Goal: Task Accomplishment & Management: Manage account settings

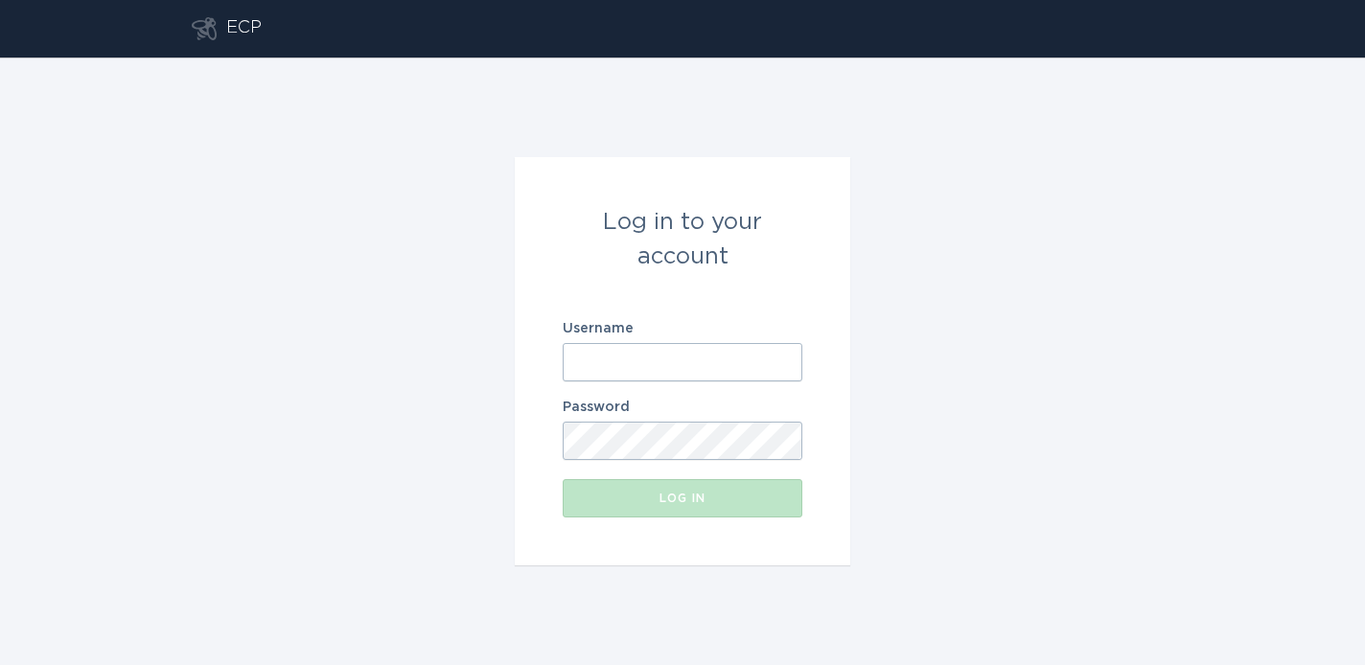
click at [630, 365] on input "Username" at bounding box center [683, 362] width 240 height 38
type input "[PERSON_NAME][EMAIL_ADDRESS][DOMAIN_NAME]"
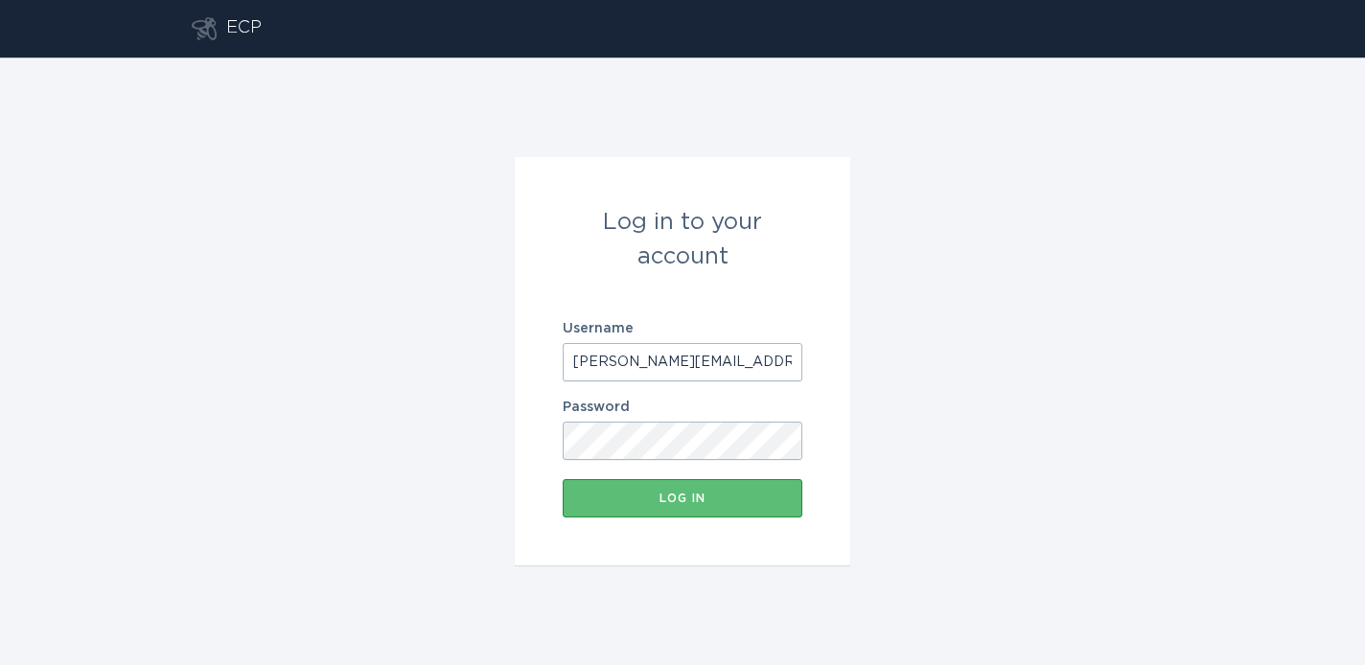
click at [628, 365] on input "[PERSON_NAME][EMAIL_ADDRESS][DOMAIN_NAME]" at bounding box center [683, 362] width 240 height 38
click at [628, 363] on input "[PERSON_NAME][EMAIL_ADDRESS][DOMAIN_NAME]" at bounding box center [683, 362] width 240 height 38
drag, startPoint x: 729, startPoint y: 359, endPoint x: 404, endPoint y: 344, distance: 326.2
click at [404, 344] on div "Log in to your account Username [PERSON_NAME][EMAIL_ADDRESS][DOMAIN_NAME] Passw…" at bounding box center [682, 362] width 1365 height 608
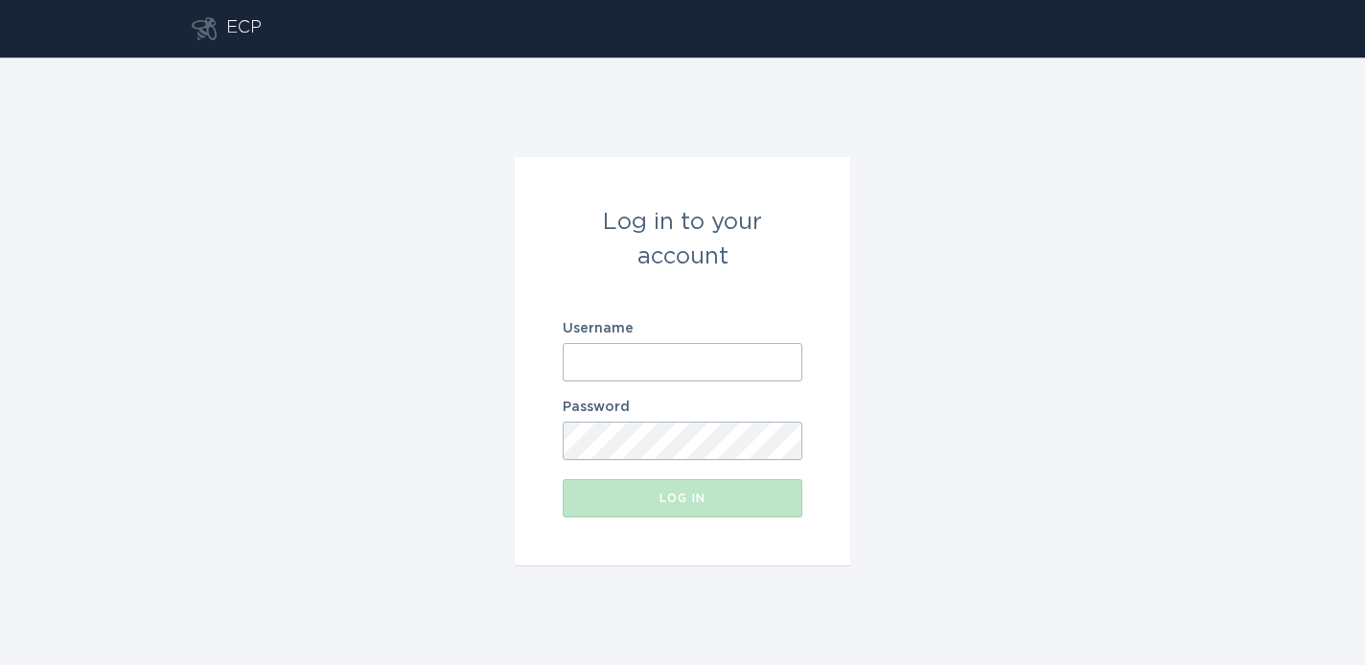
paste input "[EMAIL_ADDRESS][DOMAIN_NAME]"
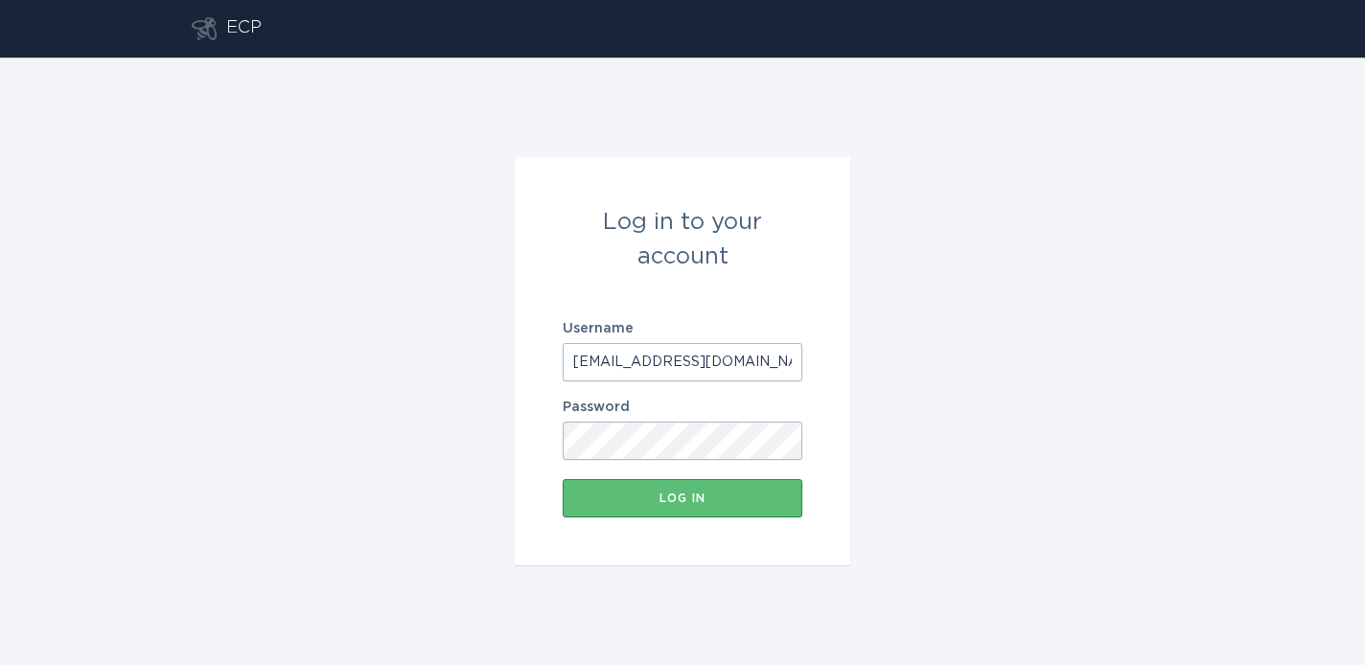
type input "[EMAIL_ADDRESS][DOMAIN_NAME]"
click at [563, 479] on button "Log in" at bounding box center [683, 498] width 240 height 38
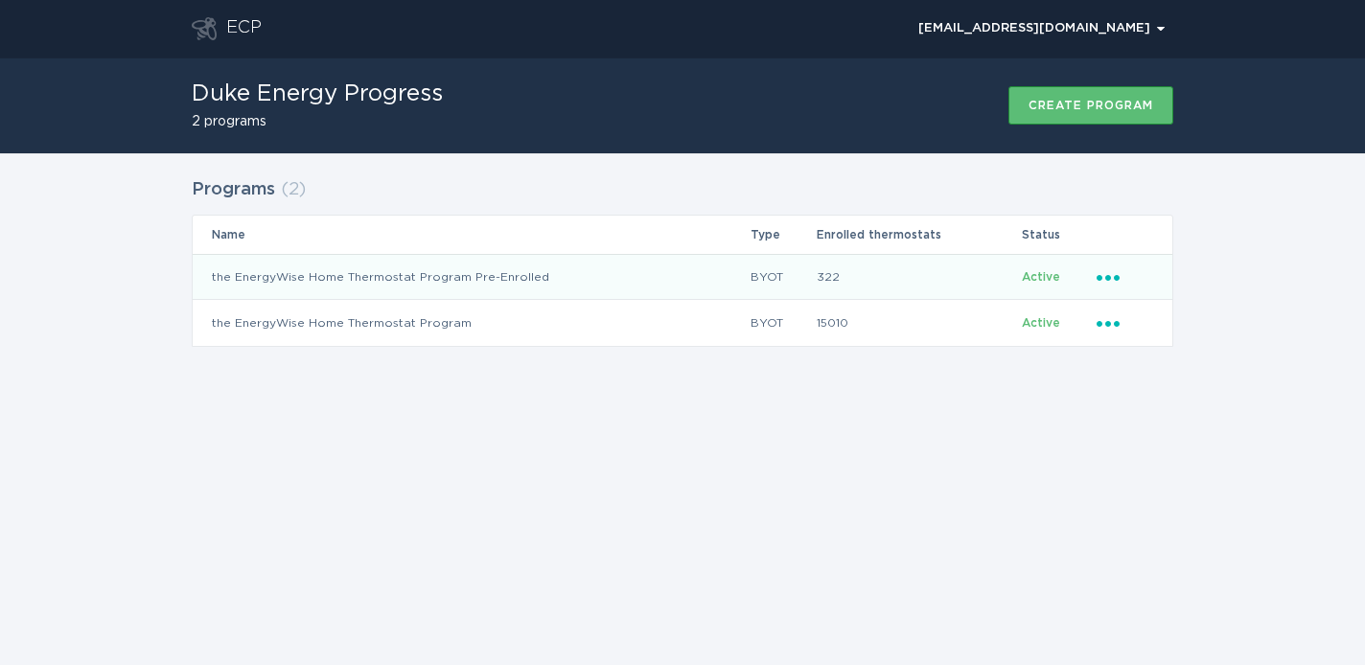
click at [1112, 276] on icon "Ellipsis" at bounding box center [1109, 274] width 27 height 16
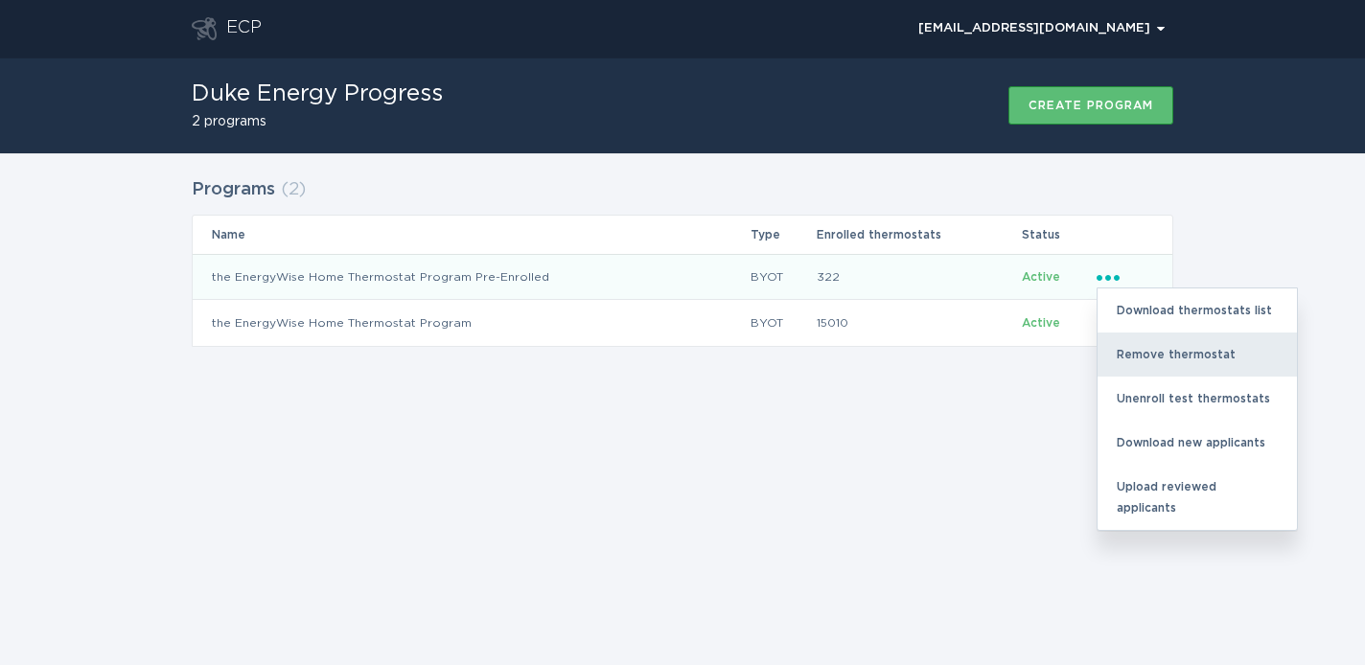
click at [1188, 364] on div "Remove thermostat" at bounding box center [1196, 355] width 199 height 44
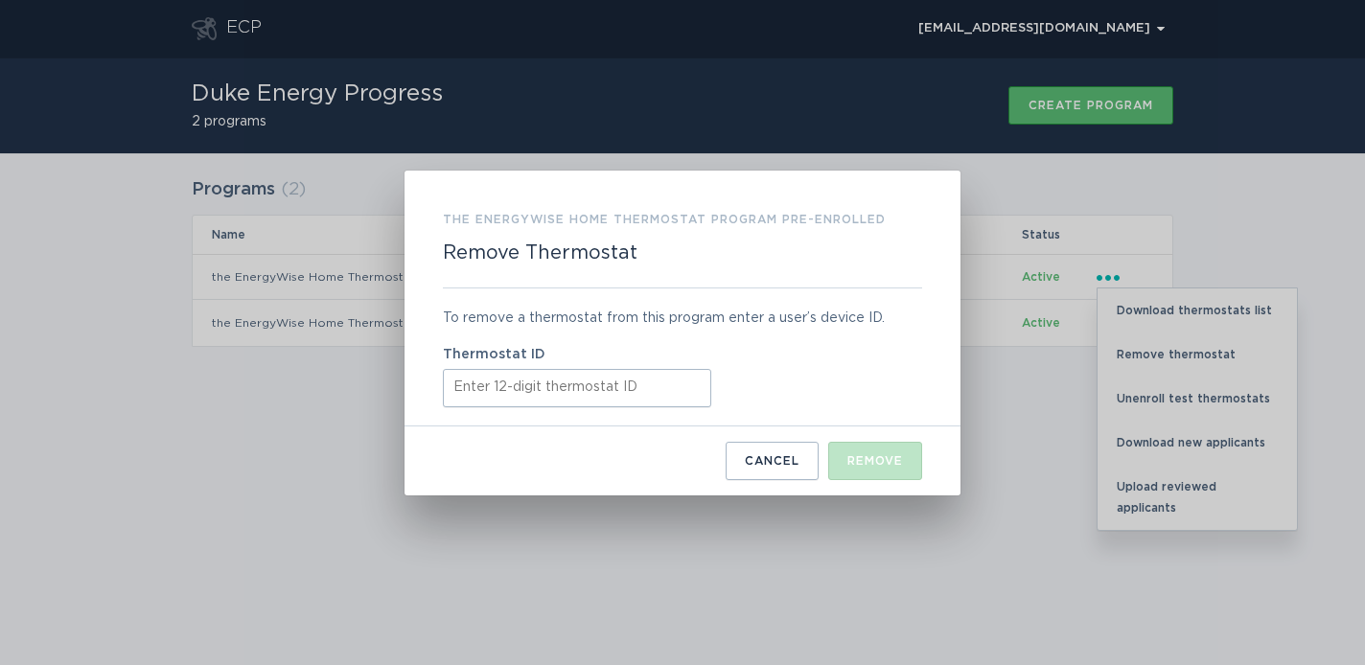
click at [616, 381] on input "Thermostat ID" at bounding box center [577, 388] width 268 height 38
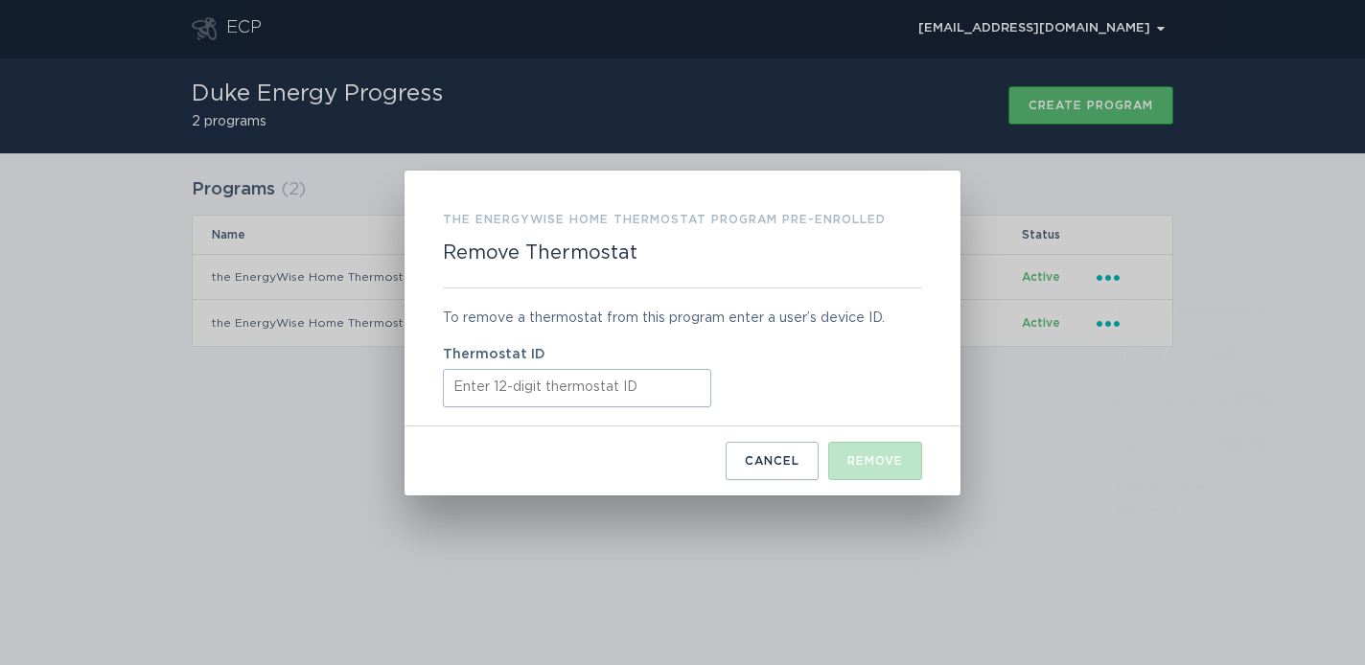
paste input "511881593663"
type input "511881593663"
click at [892, 455] on div "Remove" at bounding box center [875, 461] width 56 height 12
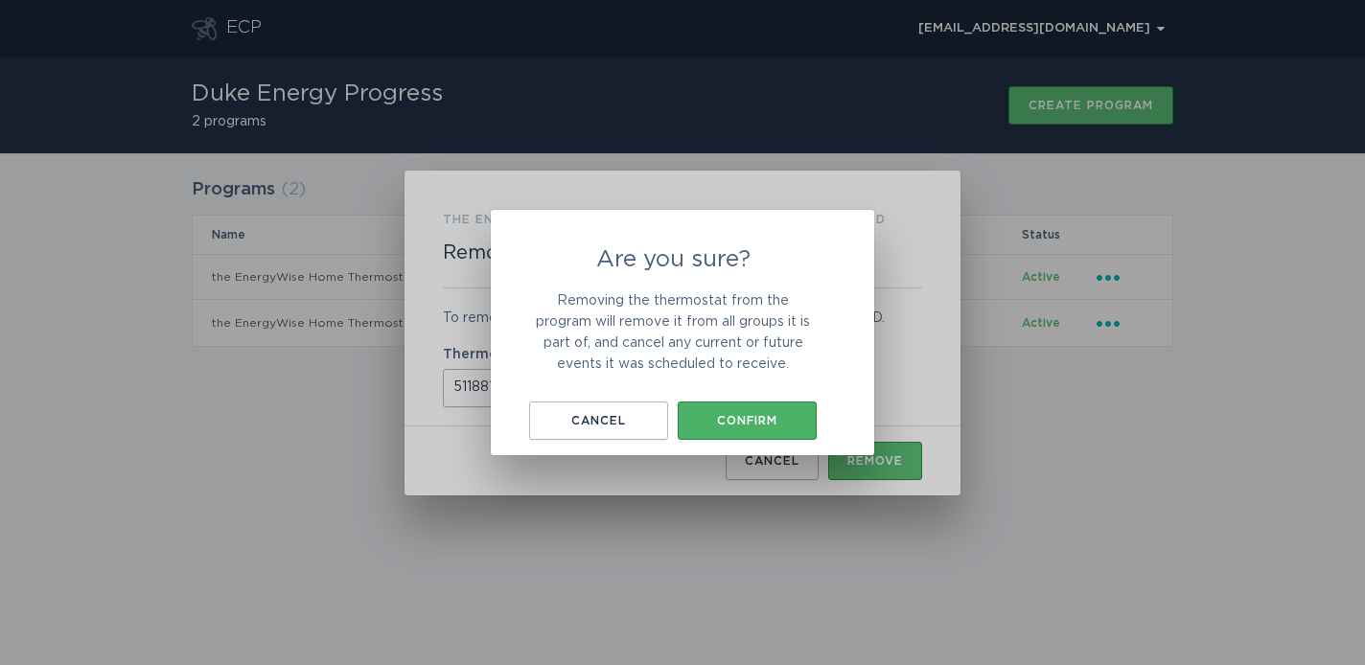
click at [735, 420] on div "Confirm" at bounding box center [747, 421] width 120 height 12
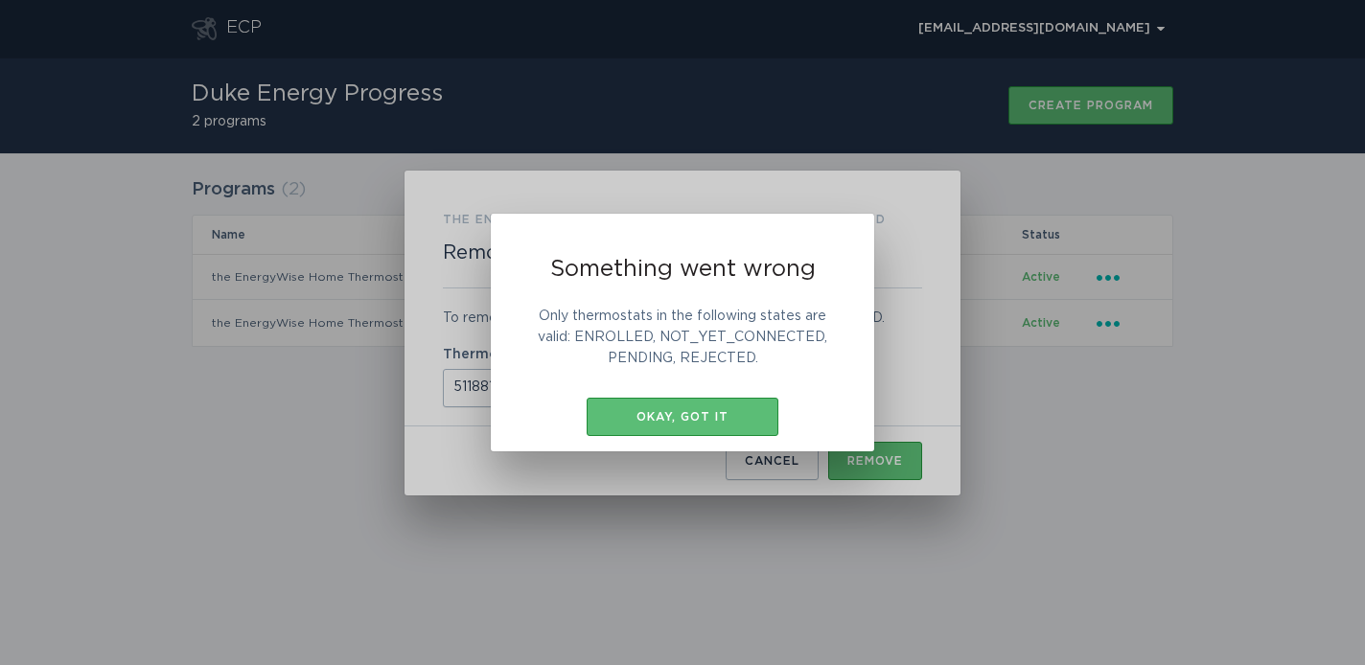
click at [735, 420] on div "Okay, got it" at bounding box center [682, 417] width 173 height 12
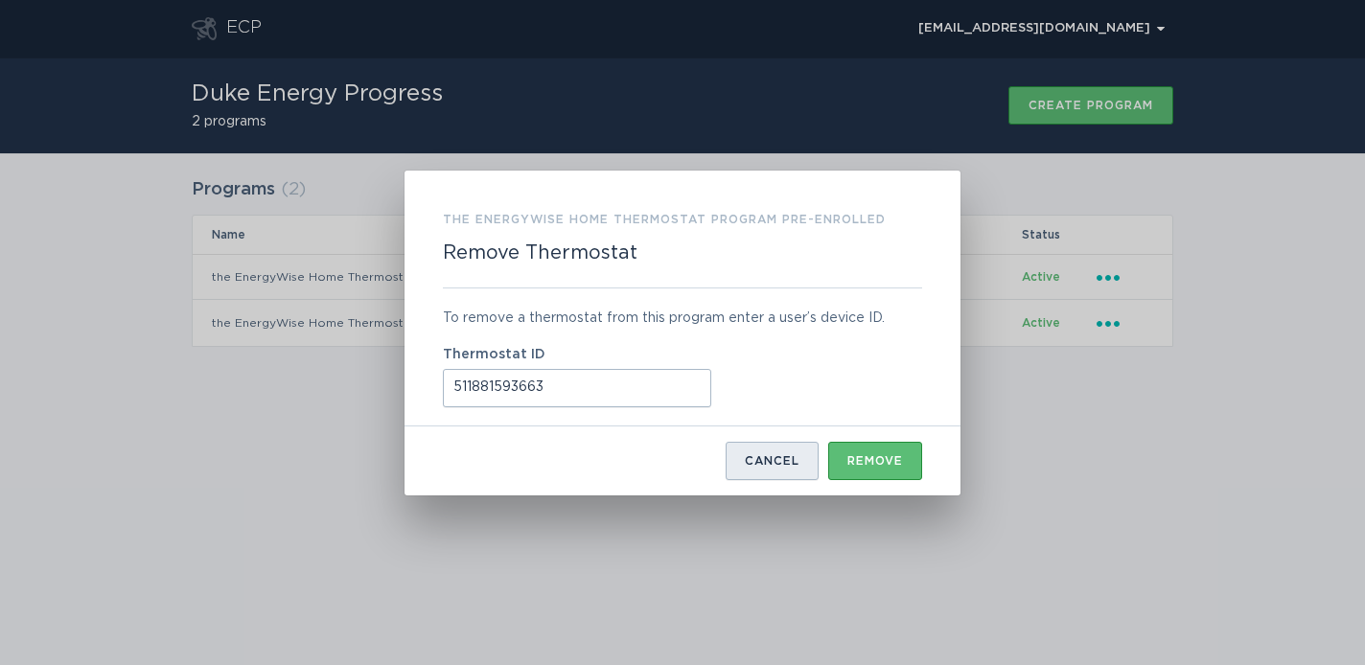
click at [767, 465] on div "Cancel" at bounding box center [772, 461] width 55 height 12
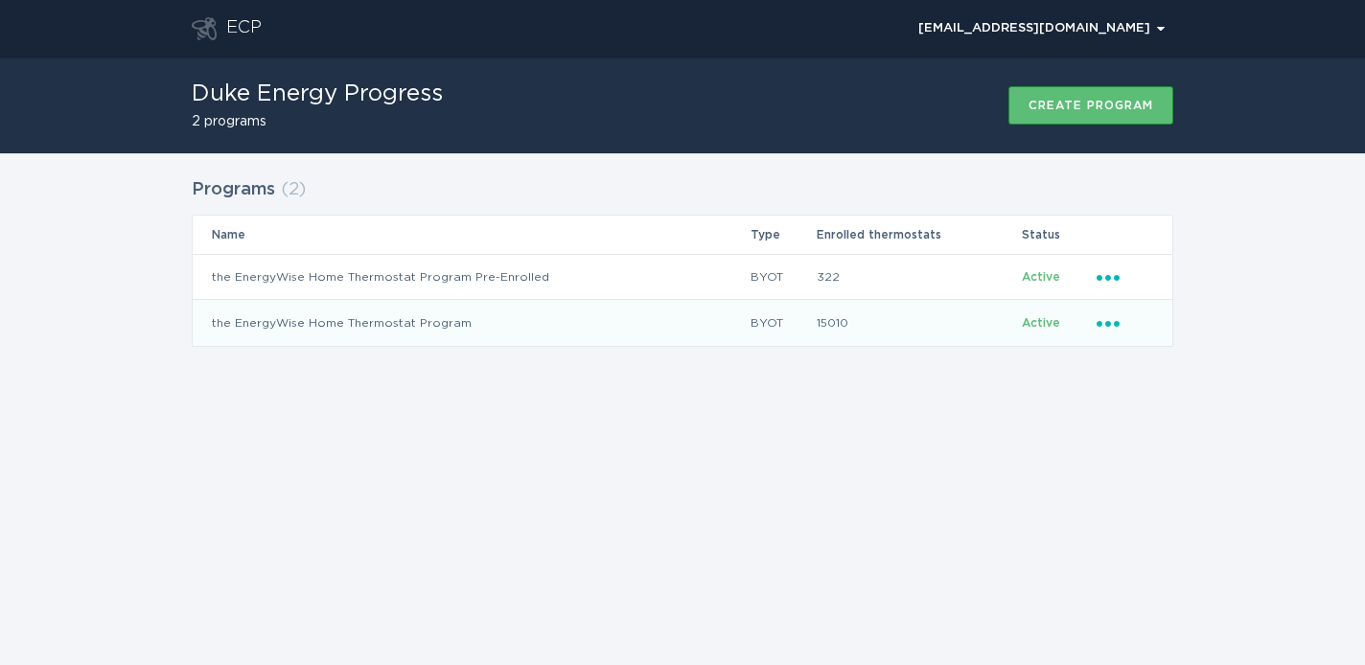
click at [1110, 323] on icon "Popover menu" at bounding box center [1107, 324] width 23 height 6
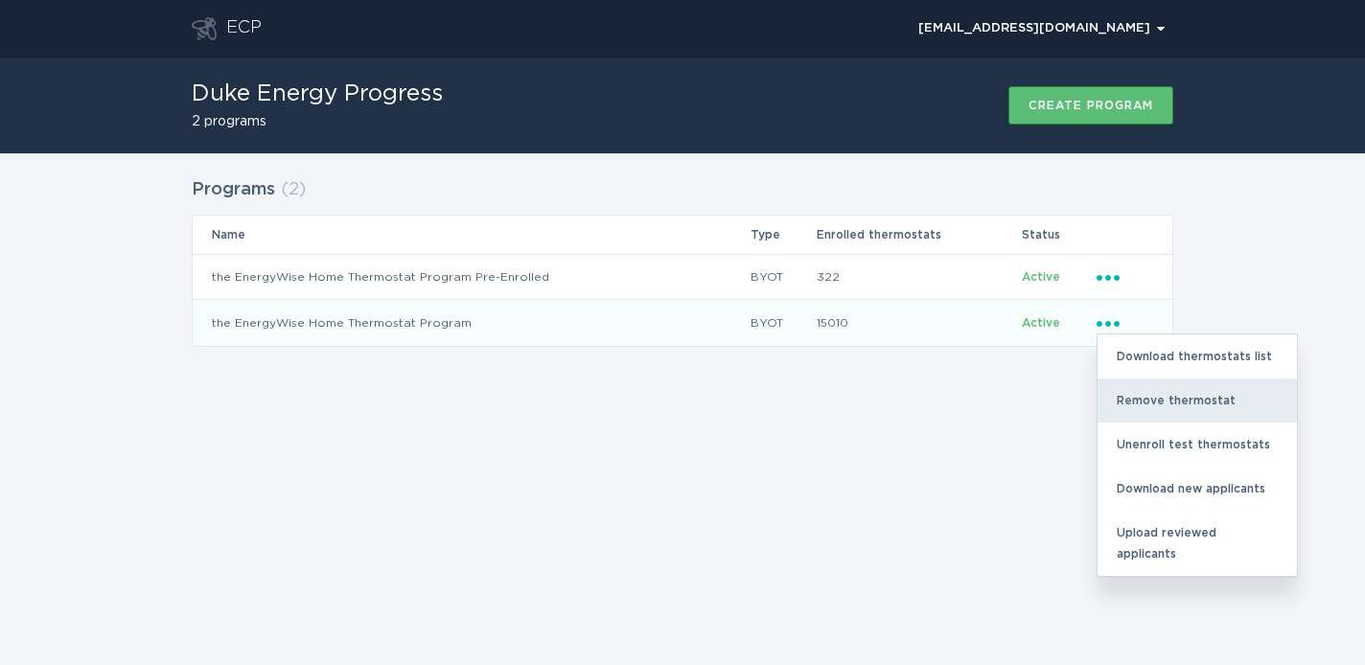
click at [1141, 391] on div "Remove thermostat" at bounding box center [1196, 401] width 199 height 44
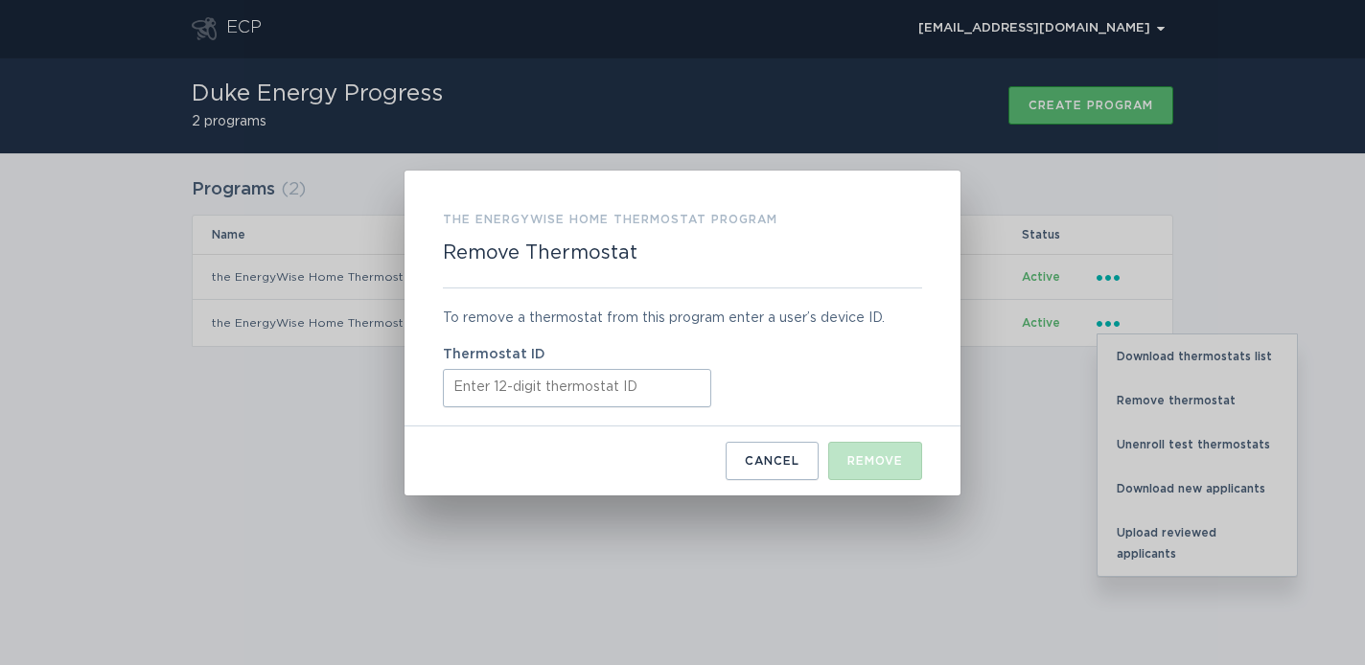
click at [652, 398] on input "Thermostat ID" at bounding box center [577, 388] width 268 height 38
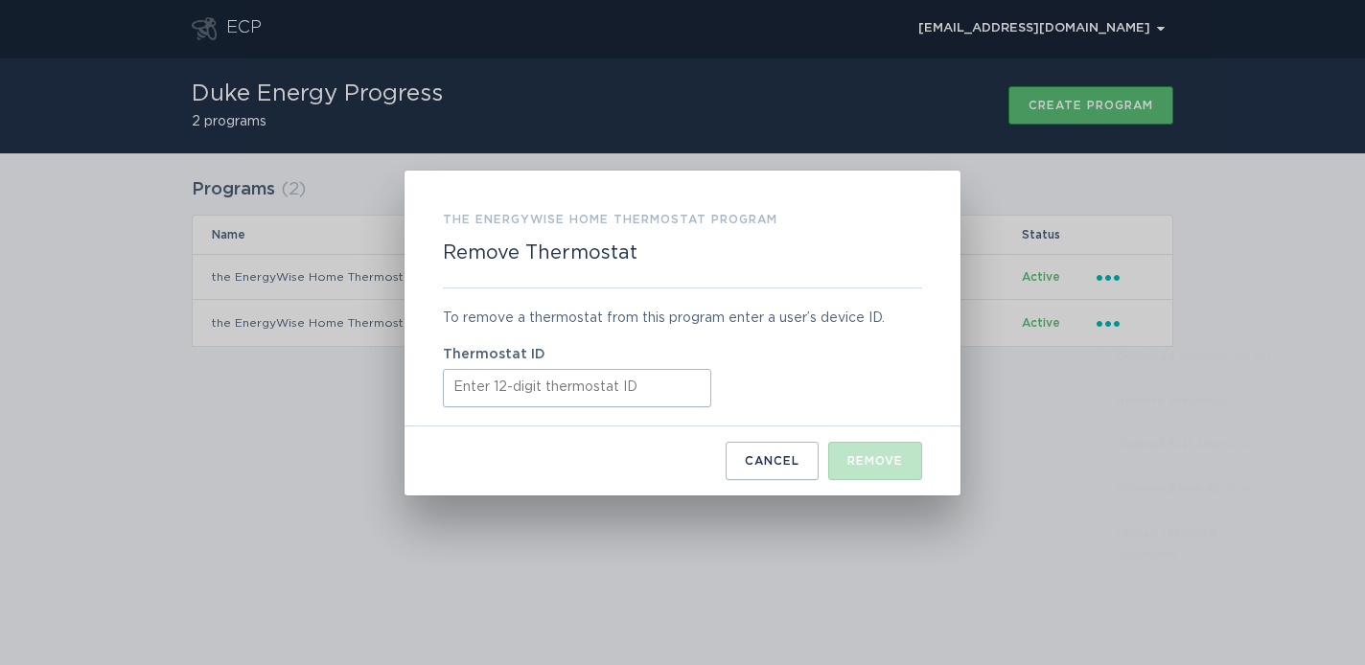
paste input "511881593663"
type input "511881593663"
click at [891, 458] on div "Remove" at bounding box center [875, 461] width 56 height 12
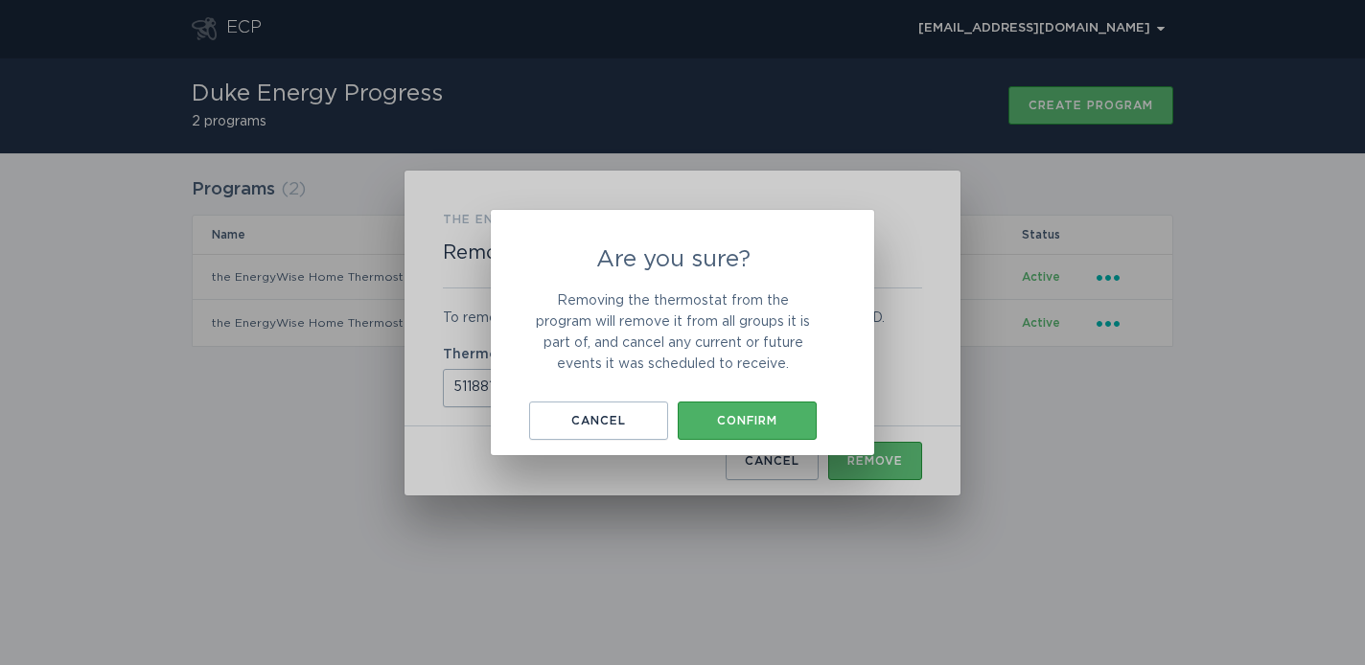
click at [719, 434] on button "Confirm" at bounding box center [747, 421] width 139 height 38
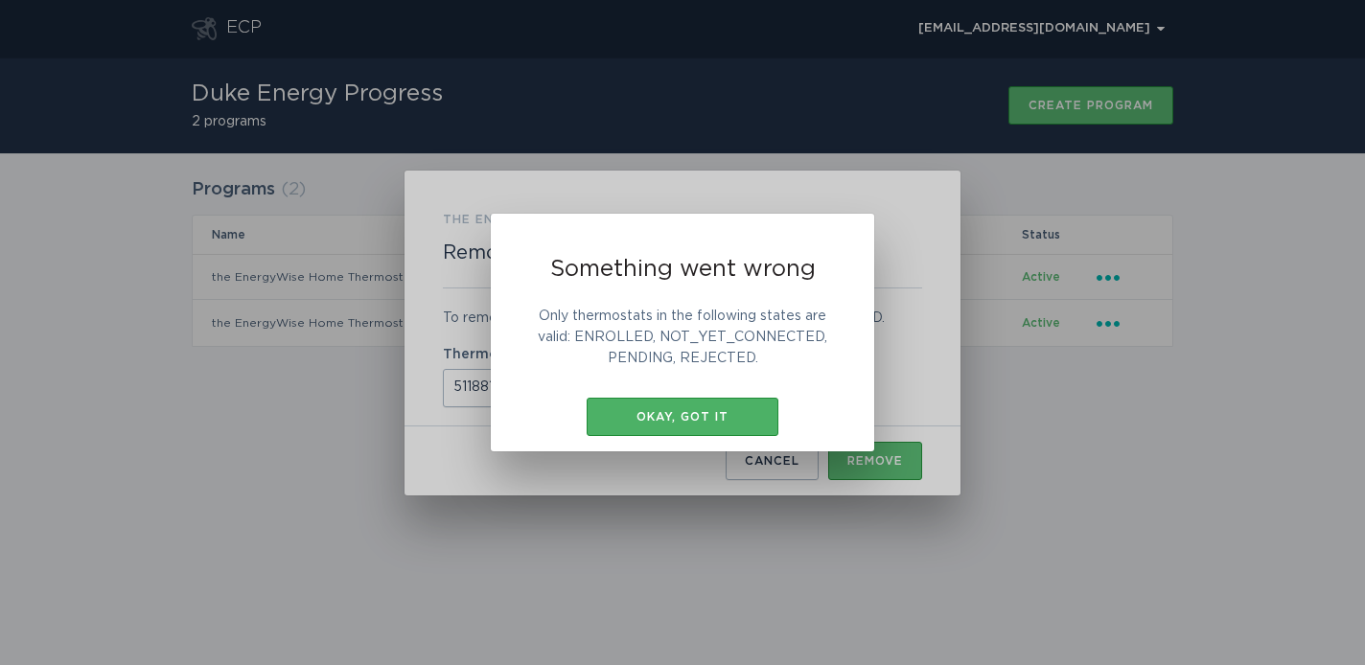
click at [724, 429] on button "Okay, got it" at bounding box center [683, 417] width 192 height 38
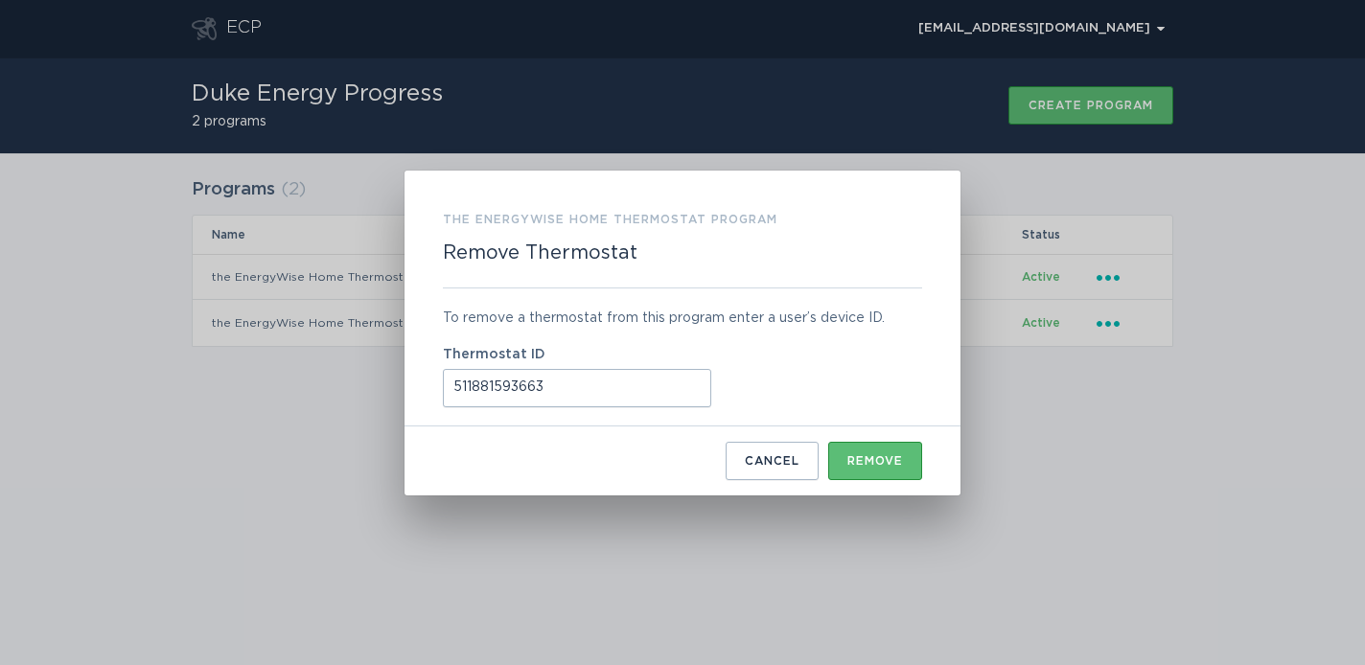
click at [753, 453] on button "Cancel" at bounding box center [772, 461] width 93 height 38
